Goal: Transaction & Acquisition: Purchase product/service

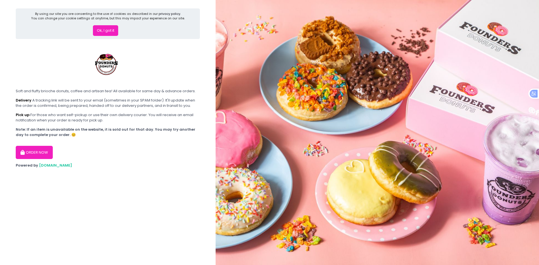
click at [47, 150] on button "ORDER NOW" at bounding box center [34, 152] width 37 height 13
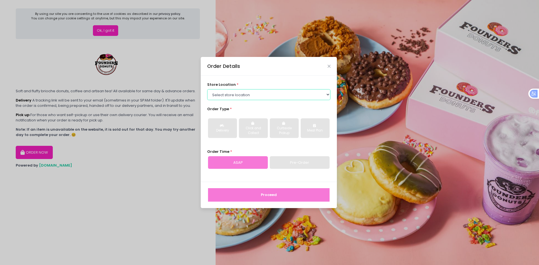
click at [275, 94] on select "Select store location Founders Donuts - [PERSON_NAME] Founders Donuts - [GEOGRA…" at bounding box center [269, 94] width 124 height 11
select select "61a2022e41b39c710272d16a"
click at [207, 89] on select "Select store location Founders Donuts - [PERSON_NAME] Founders Donuts - [GEOGRA…" at bounding box center [269, 94] width 124 height 11
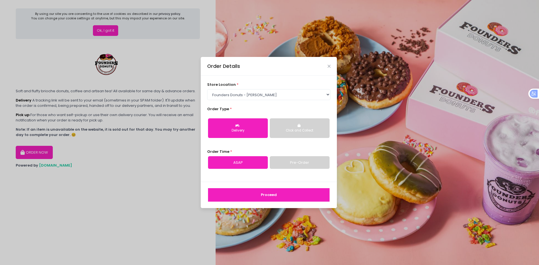
click at [308, 134] on button "Click and Collect" at bounding box center [300, 128] width 60 height 20
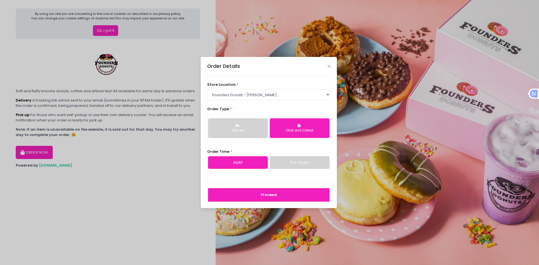
click at [292, 162] on link "Pre-Order" at bounding box center [300, 162] width 60 height 13
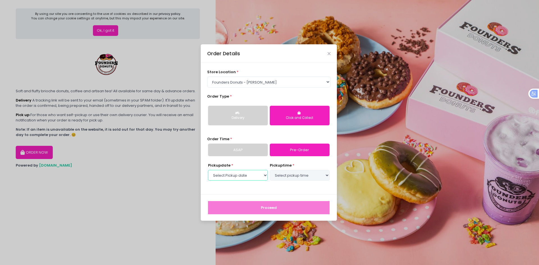
click at [262, 178] on select "Select Pickup date [DATE] [DATE] [DATE] [DATE] [DATE] [DATE] [DATE] [DATE] [DAT…" at bounding box center [238, 175] width 60 height 11
select select "[DATE]"
click at [208, 170] on select "Select Pickup date [DATE] [DATE] [DATE] [DATE] [DATE] [DATE] [DATE] [DATE] [DAT…" at bounding box center [238, 175] width 60 height 11
click at [301, 176] on select "Select pickup time 10:30 AM - 11:00 AM 11:00 AM - 11:30 AM 11:30 AM - 12:00 PM …" at bounding box center [300, 175] width 60 height 11
select select "17:00"
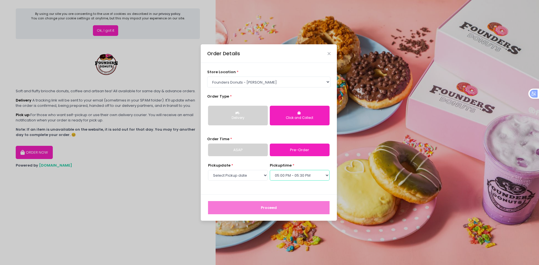
click at [270, 170] on select "Select pickup time 10:30 AM - 11:00 AM 11:00 AM - 11:30 AM 11:30 AM - 12:00 PM …" at bounding box center [300, 175] width 60 height 11
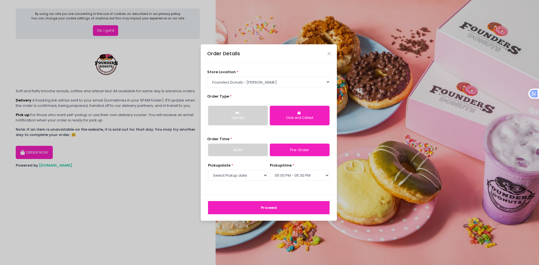
click at [284, 204] on button "Proceed" at bounding box center [269, 207] width 122 height 13
